Goal: Task Accomplishment & Management: Use online tool/utility

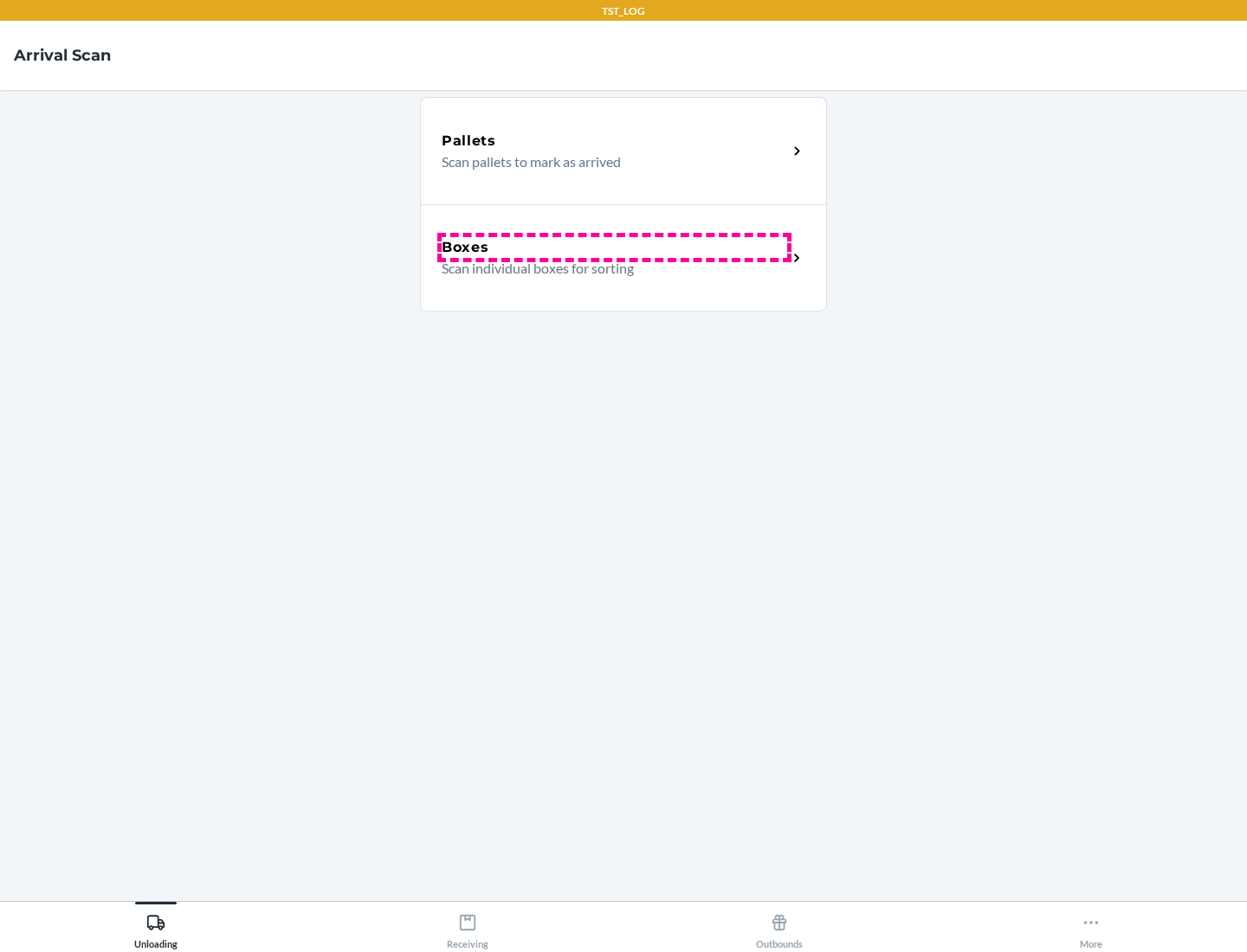
click at [614, 247] on div "Boxes" at bounding box center [614, 247] width 345 height 21
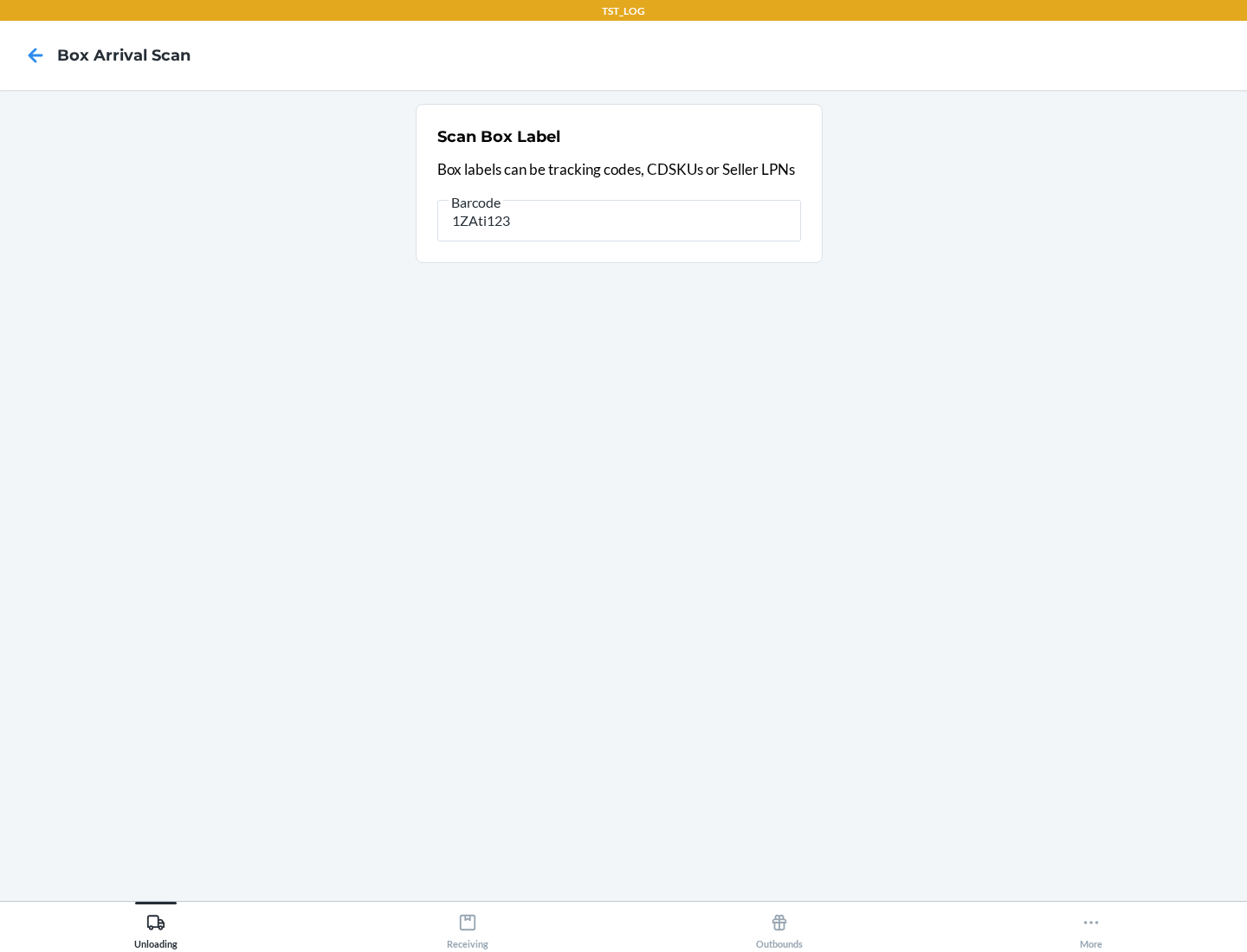
type input "1ZAti123"
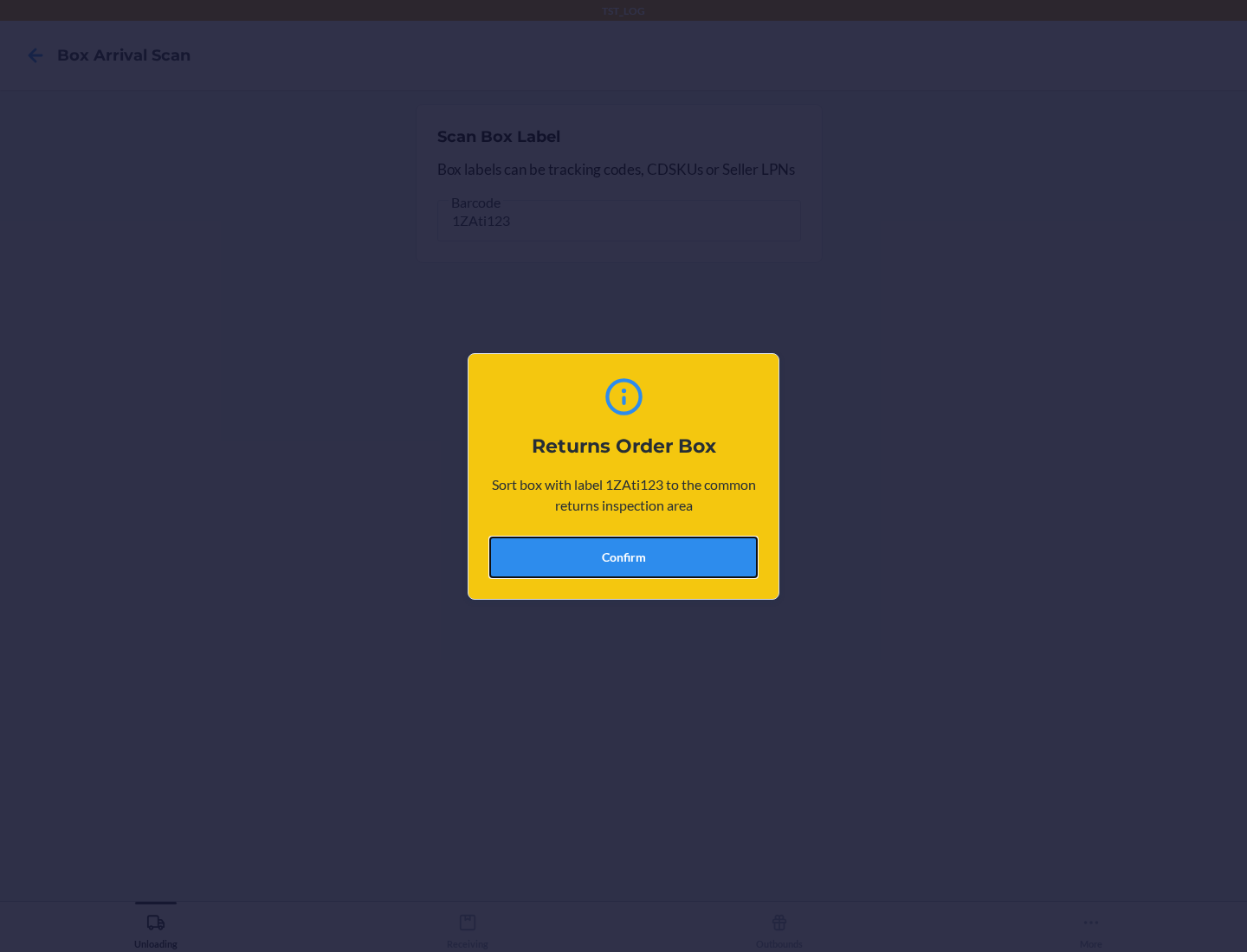
click at [623, 557] on button "Confirm" at bounding box center [623, 558] width 269 height 42
